Goal: Find specific page/section: Find specific page/section

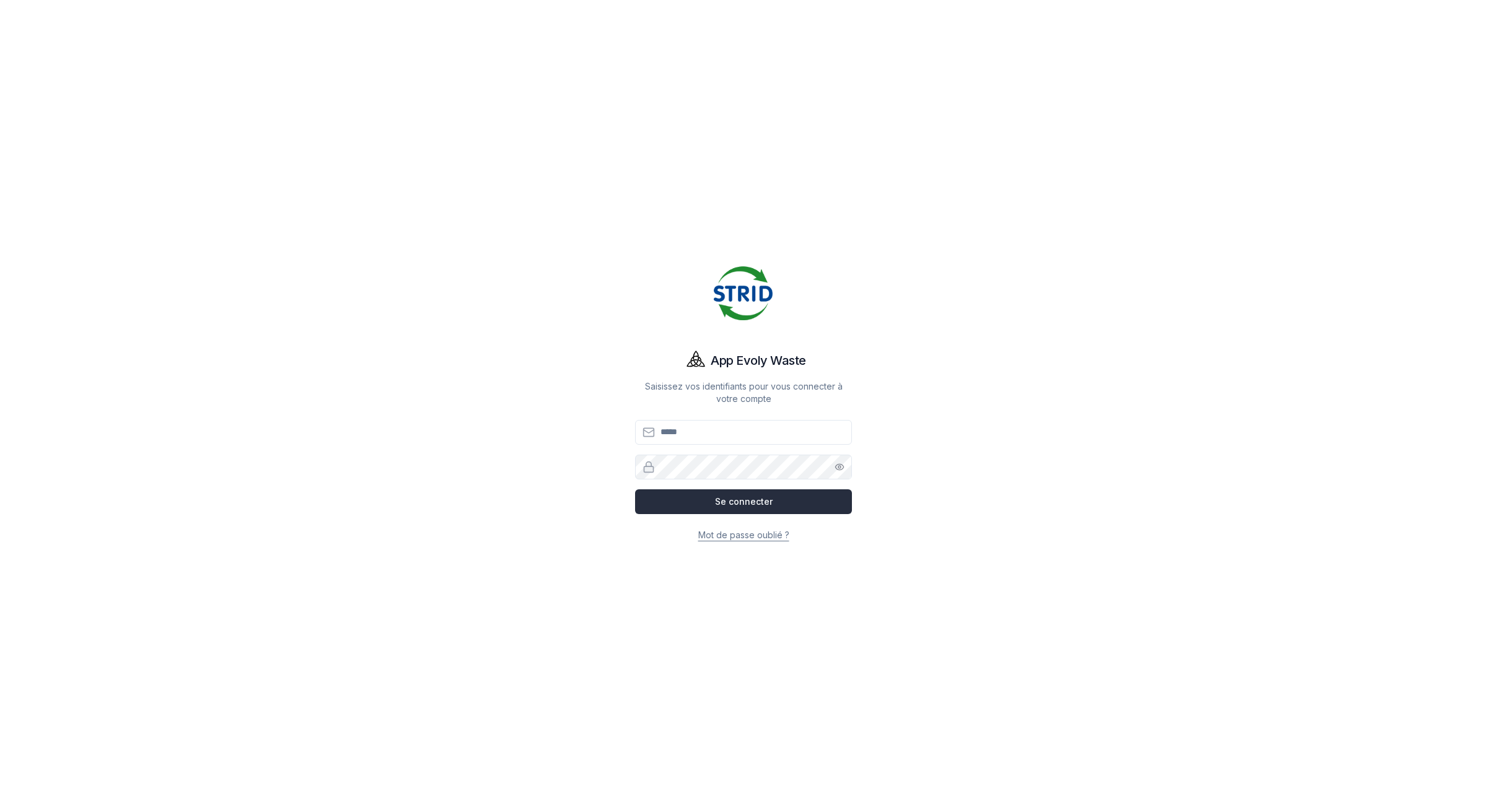
type input "**********"
click at [748, 503] on button "Se connecter" at bounding box center [743, 502] width 216 height 25
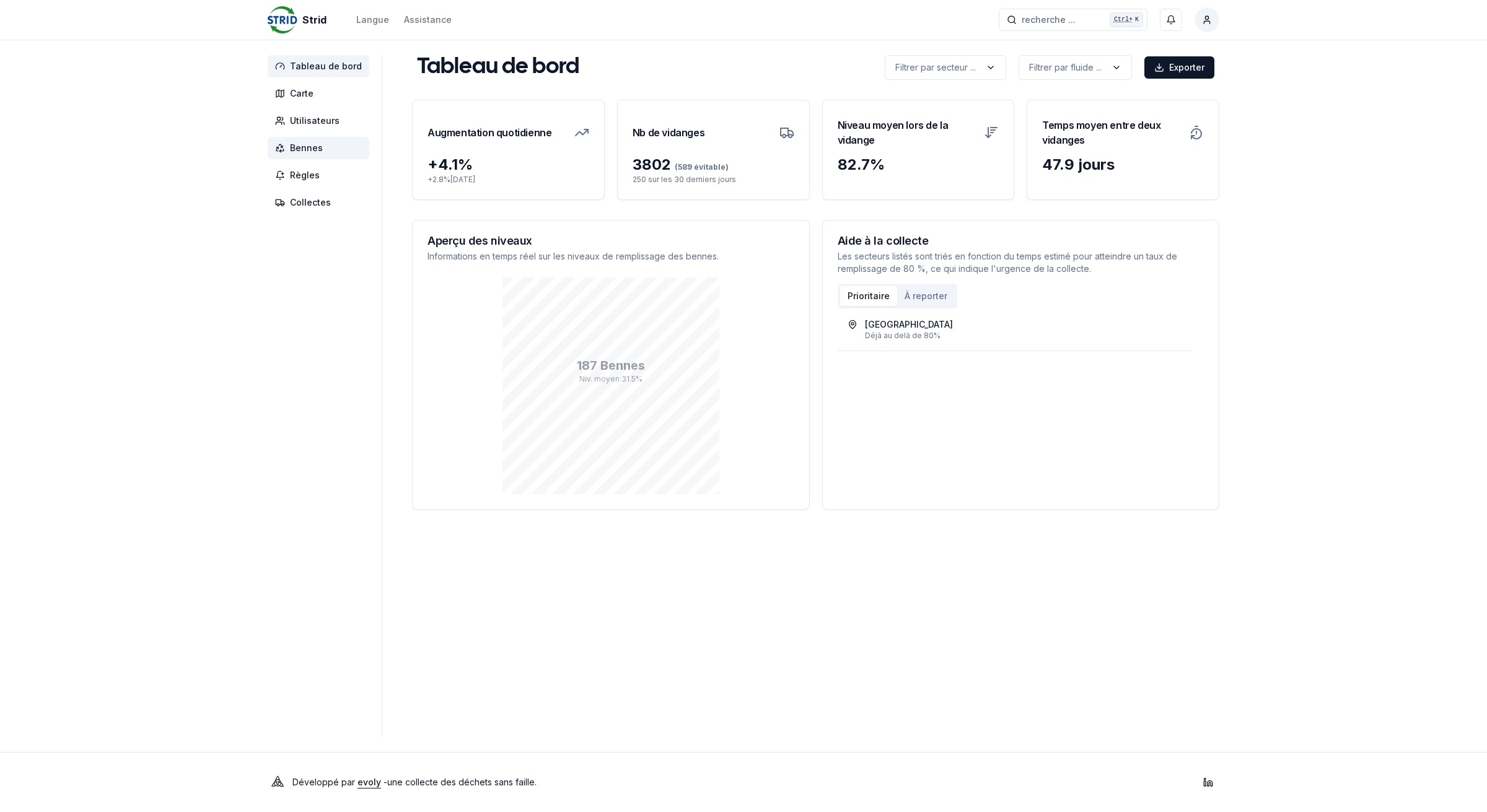
click at [297, 149] on span "Bennes" at bounding box center [307, 147] width 33 height 12
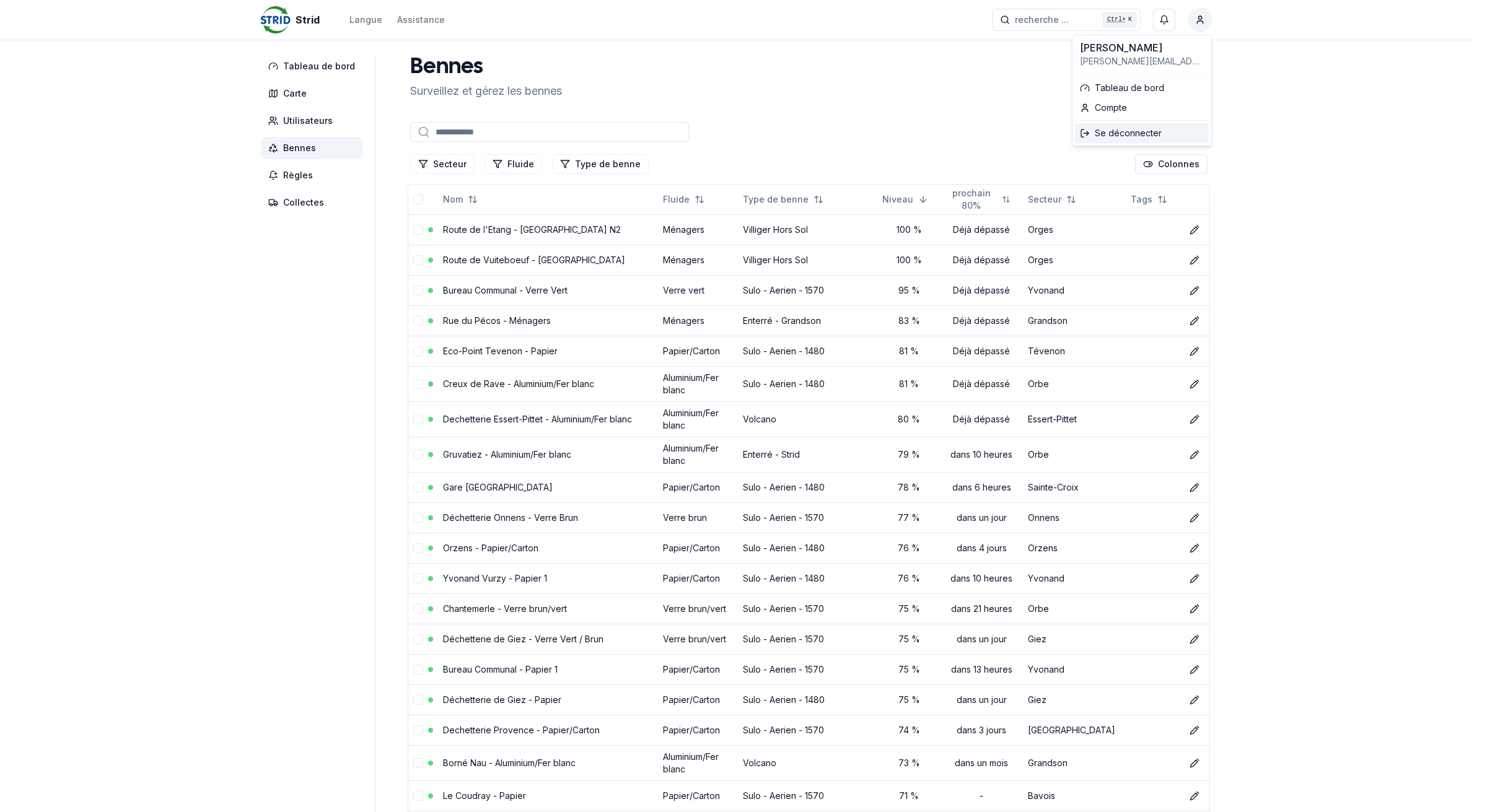
click at [1162, 132] on div "Se déconnecter" at bounding box center [1141, 133] width 134 height 20
